Goal: Find specific page/section: Find specific page/section

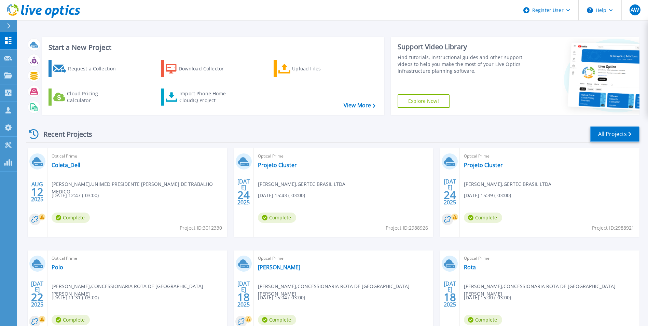
click at [603, 131] on link "All Projects" at bounding box center [615, 133] width 50 height 15
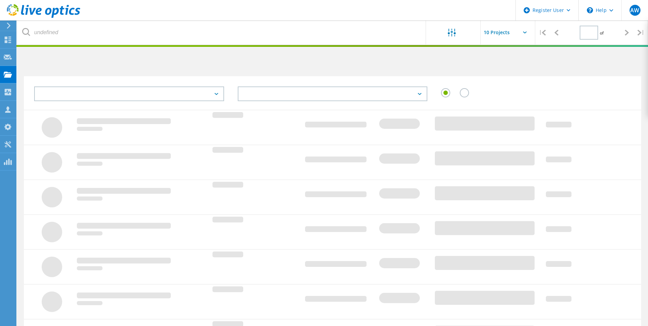
type input "1"
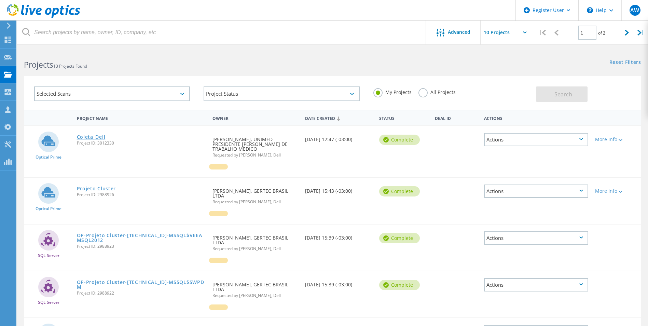
click at [94, 136] on link "Coleta_Dell" at bounding box center [91, 137] width 29 height 5
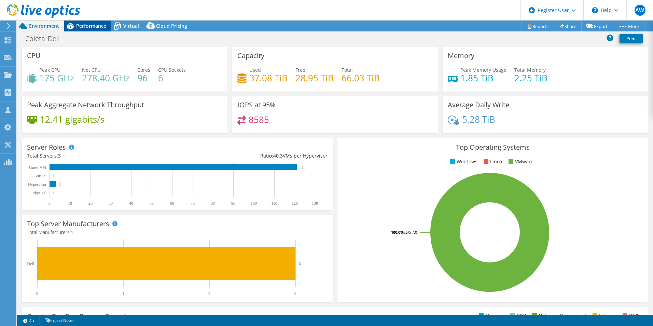
click at [85, 26] on span "Performance" at bounding box center [91, 26] width 30 height 6
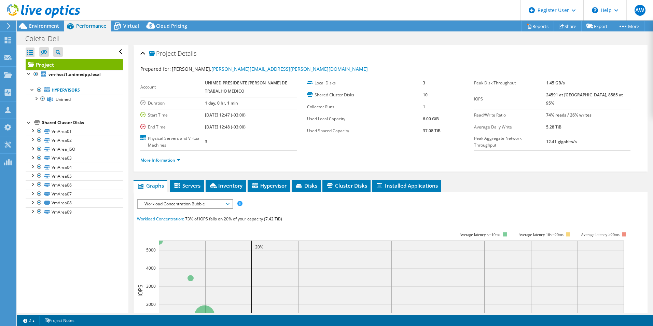
click at [29, 7] on icon at bounding box center [43, 11] width 73 height 14
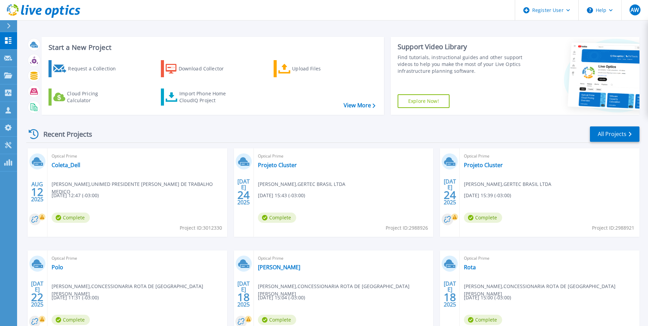
click at [7, 23] on icon at bounding box center [9, 25] width 4 height 5
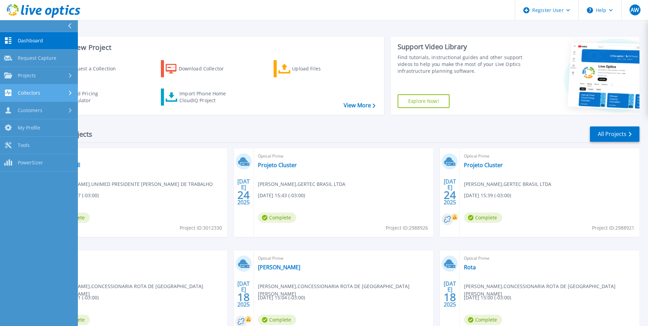
click at [71, 93] on icon at bounding box center [70, 93] width 3 height 4
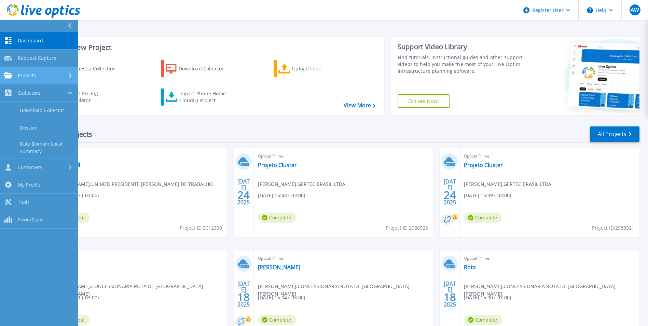
click at [69, 77] on icon at bounding box center [70, 75] width 3 height 4
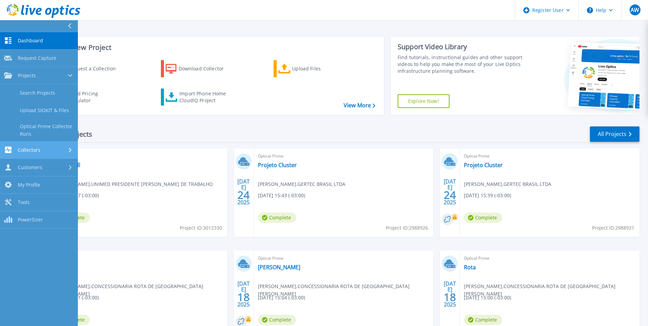
click at [72, 152] on div at bounding box center [71, 149] width 6 height 5
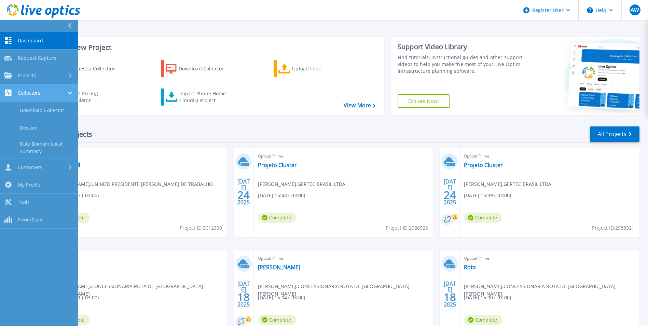
click at [69, 92] on icon at bounding box center [70, 93] width 4 height 3
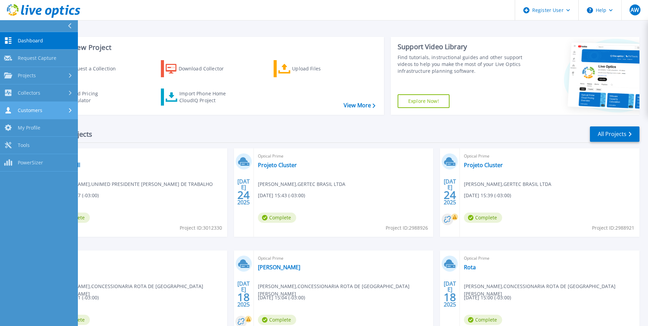
click at [71, 108] on icon at bounding box center [70, 110] width 3 height 4
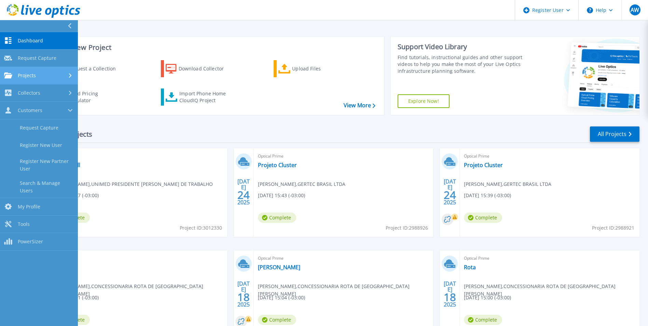
click at [61, 73] on div "Projects" at bounding box center [39, 75] width 70 height 6
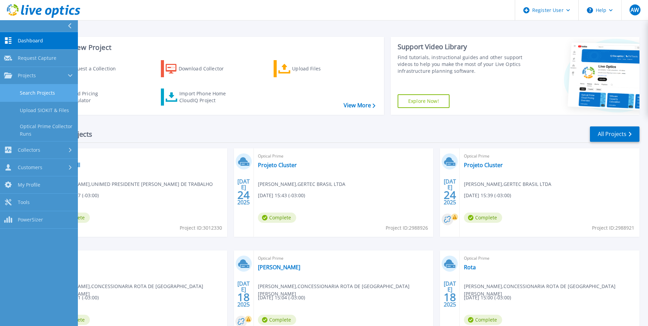
click at [59, 95] on link "Search Projects" at bounding box center [39, 92] width 78 height 17
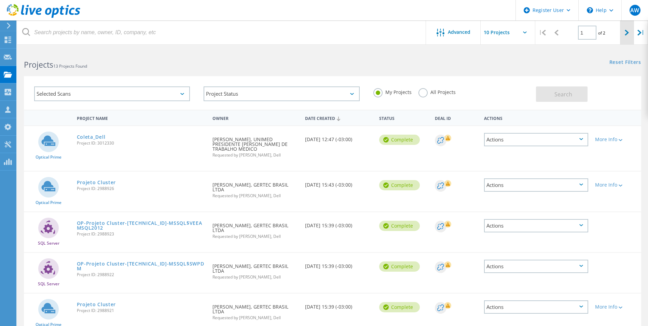
click at [624, 34] on div at bounding box center [627, 32] width 14 height 24
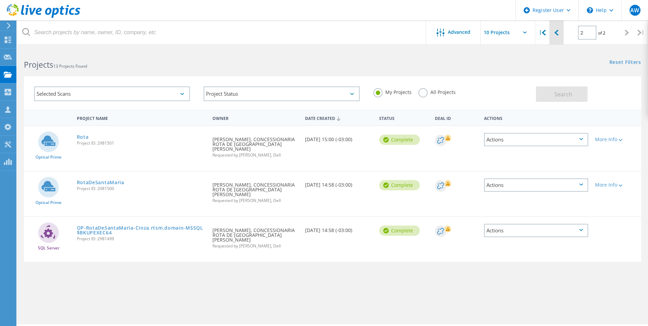
click at [556, 33] on icon at bounding box center [557, 33] width 4 height 6
type input "1"
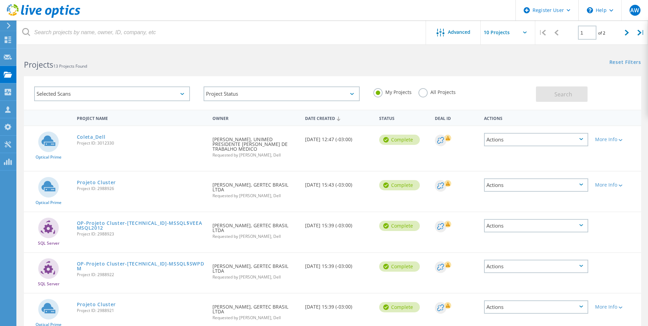
click at [419, 92] on label "All Projects" at bounding box center [437, 91] width 37 height 6
click at [0, 0] on input "All Projects" at bounding box center [0, 0] width 0 height 0
click at [563, 93] on span "Search" at bounding box center [564, 95] width 18 height 8
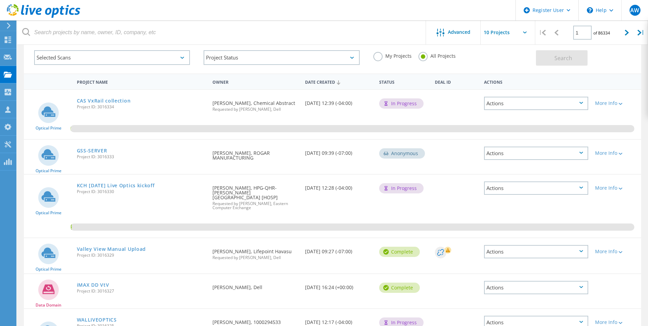
scroll to position [34, 0]
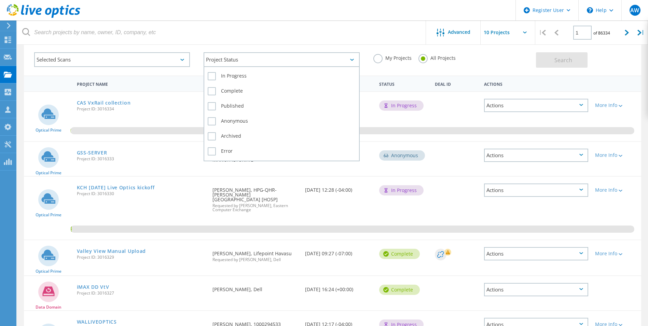
click at [354, 60] on icon at bounding box center [352, 60] width 4 height 2
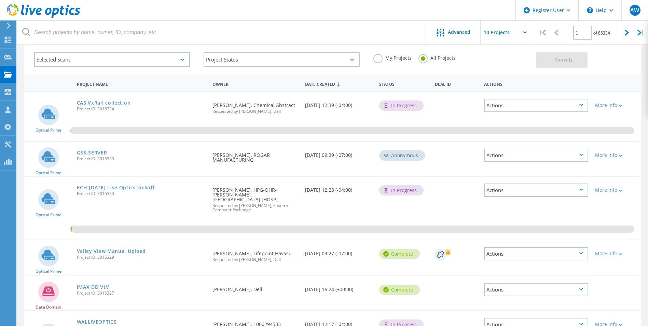
click at [466, 62] on div "My Projects All Projects" at bounding box center [451, 57] width 169 height 25
click at [387, 58] on label "My Projects" at bounding box center [392, 57] width 38 height 6
click at [0, 0] on input "My Projects" at bounding box center [0, 0] width 0 height 0
click at [383, 61] on div "My Projects" at bounding box center [392, 59] width 38 height 10
click at [569, 57] on span "Search" at bounding box center [564, 60] width 18 height 8
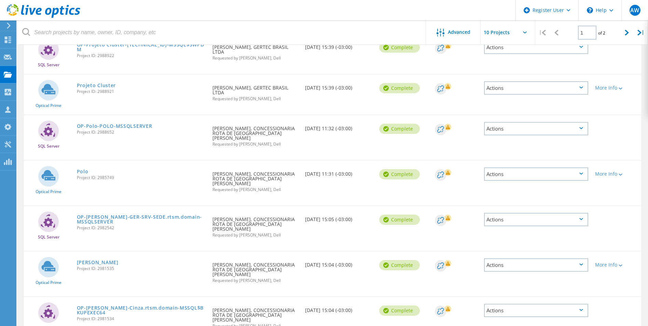
scroll to position [0, 0]
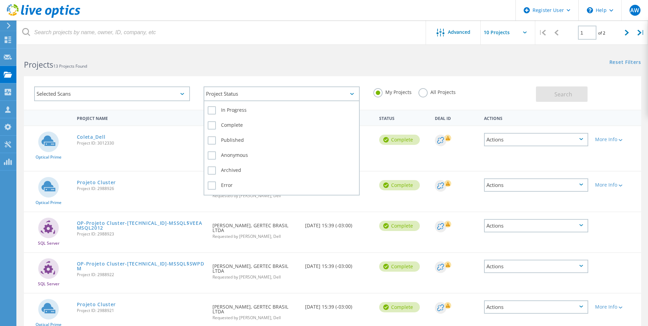
click at [356, 96] on div "Project Status" at bounding box center [282, 93] width 156 height 15
click at [233, 109] on label "In Progress" at bounding box center [282, 110] width 148 height 8
click at [0, 0] on input "In Progress" at bounding box center [0, 0] width 0 height 0
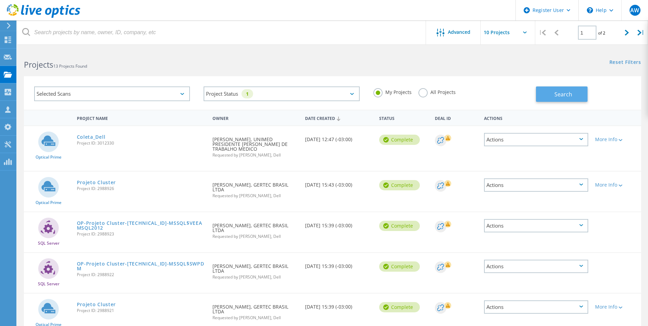
click at [555, 96] on span "Search" at bounding box center [564, 95] width 18 height 8
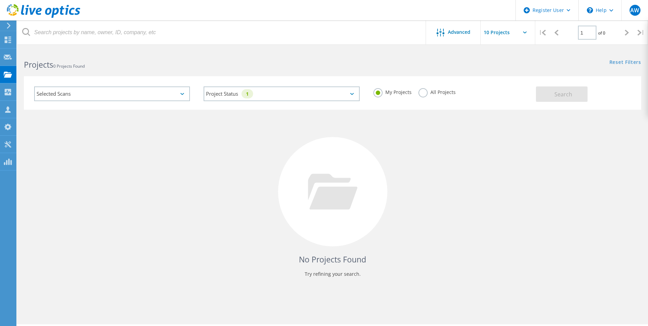
click at [424, 95] on label "All Projects" at bounding box center [437, 91] width 37 height 6
click at [0, 0] on input "All Projects" at bounding box center [0, 0] width 0 height 0
click at [563, 98] on button "Search" at bounding box center [562, 93] width 52 height 15
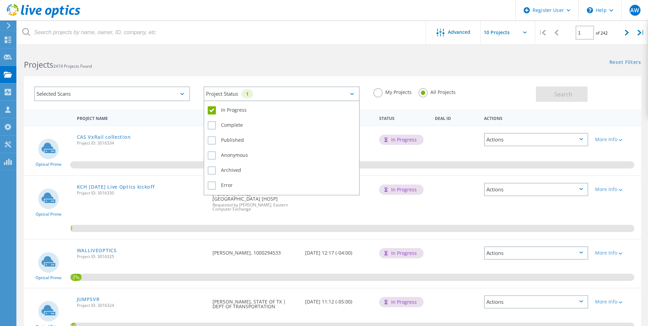
click at [320, 96] on div "Project Status 1" at bounding box center [282, 93] width 156 height 15
click at [206, 106] on div "In Progress Complete Published Anonymous Archived Error" at bounding box center [282, 147] width 156 height 95
click at [214, 106] on label "In Progress" at bounding box center [282, 110] width 148 height 8
click at [0, 0] on input "In Progress" at bounding box center [0, 0] width 0 height 0
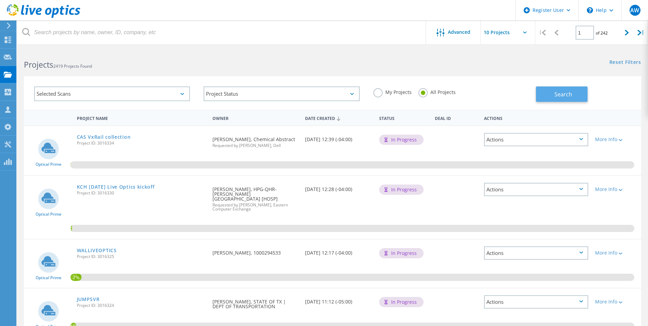
click at [561, 96] on span "Search" at bounding box center [564, 95] width 18 height 8
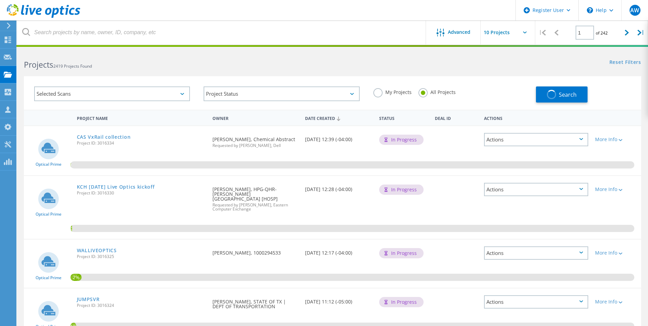
click at [383, 90] on label "My Projects" at bounding box center [392, 91] width 38 height 6
click at [0, 0] on input "My Projects" at bounding box center [0, 0] width 0 height 0
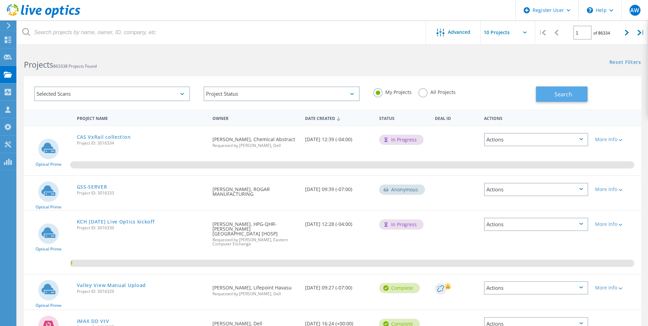
click at [556, 94] on span "Search" at bounding box center [564, 95] width 18 height 8
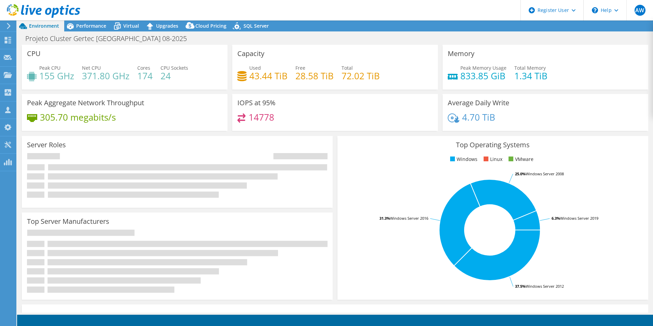
select select "USD"
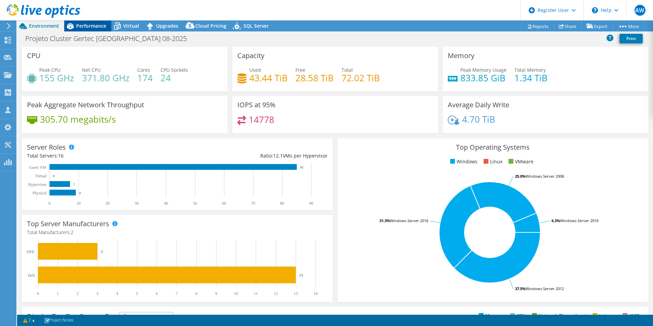
click at [81, 27] on span "Performance" at bounding box center [91, 26] width 30 height 6
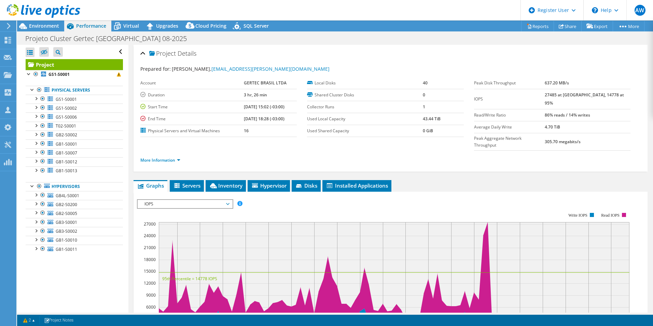
click at [15, 11] on icon at bounding box center [43, 11] width 73 height 14
